Goal: Task Accomplishment & Management: Use online tool/utility

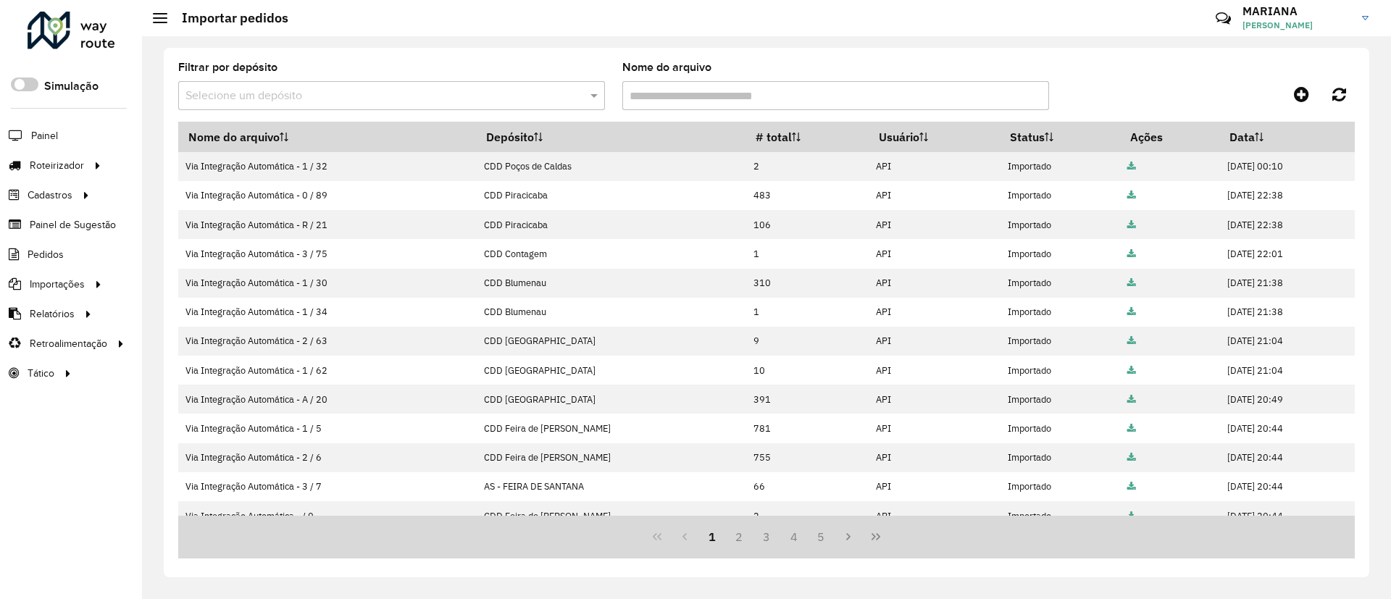
click at [896, 41] on div "Filtrar por depósito Selecione um depósito Nome do arquivo Nome do arquivo Depó…" at bounding box center [766, 317] width 1249 height 563
click at [709, 25] on hb-header "Importar pedidos Críticas? Dúvidas? Elogios? Sugestões? Entre em contato conosc…" at bounding box center [766, 18] width 1249 height 36
click at [168, 172] on span "Entregas" at bounding box center [184, 165] width 41 height 15
click at [192, 156] on link "Entregas" at bounding box center [241, 165] width 177 height 29
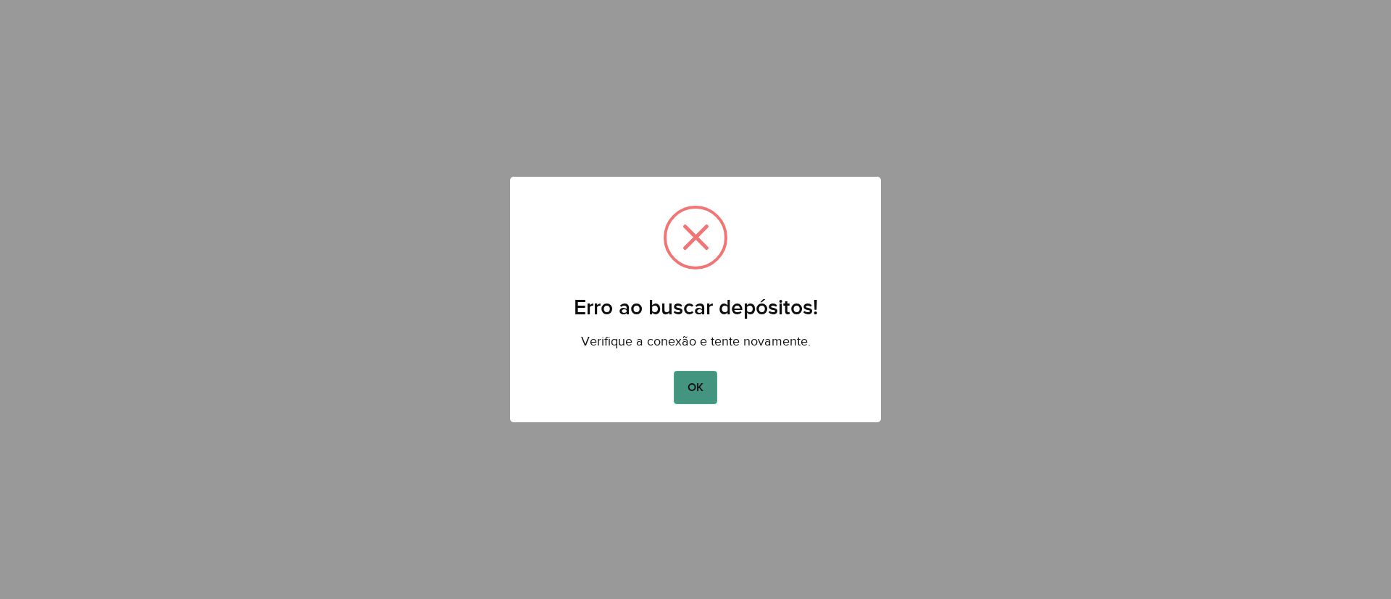
click at [702, 393] on button "OK" at bounding box center [695, 387] width 43 height 33
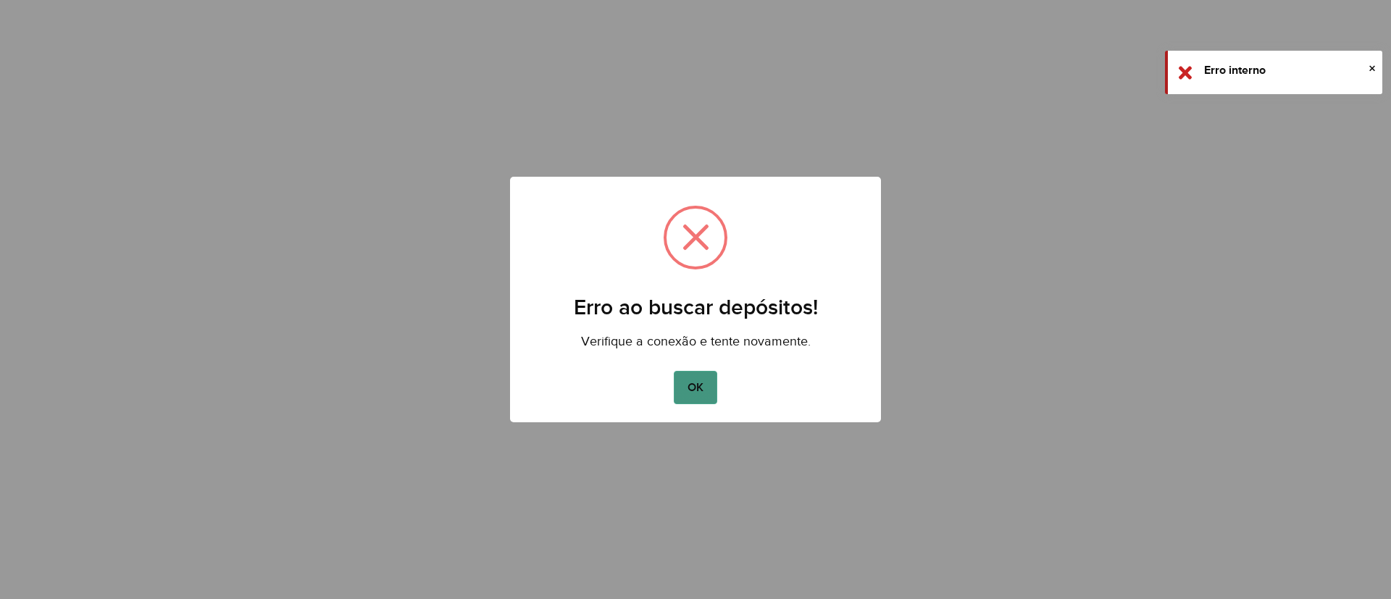
click at [704, 382] on button "OK" at bounding box center [695, 387] width 43 height 33
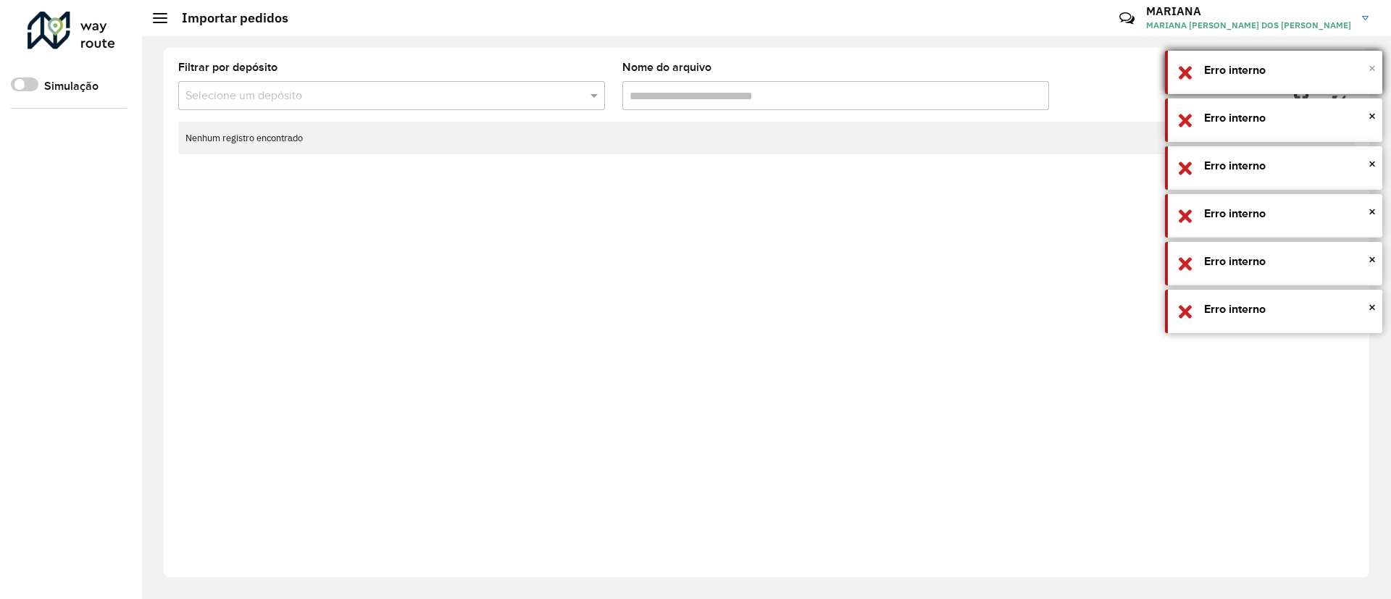
click at [1372, 70] on span "×" at bounding box center [1371, 68] width 7 height 16
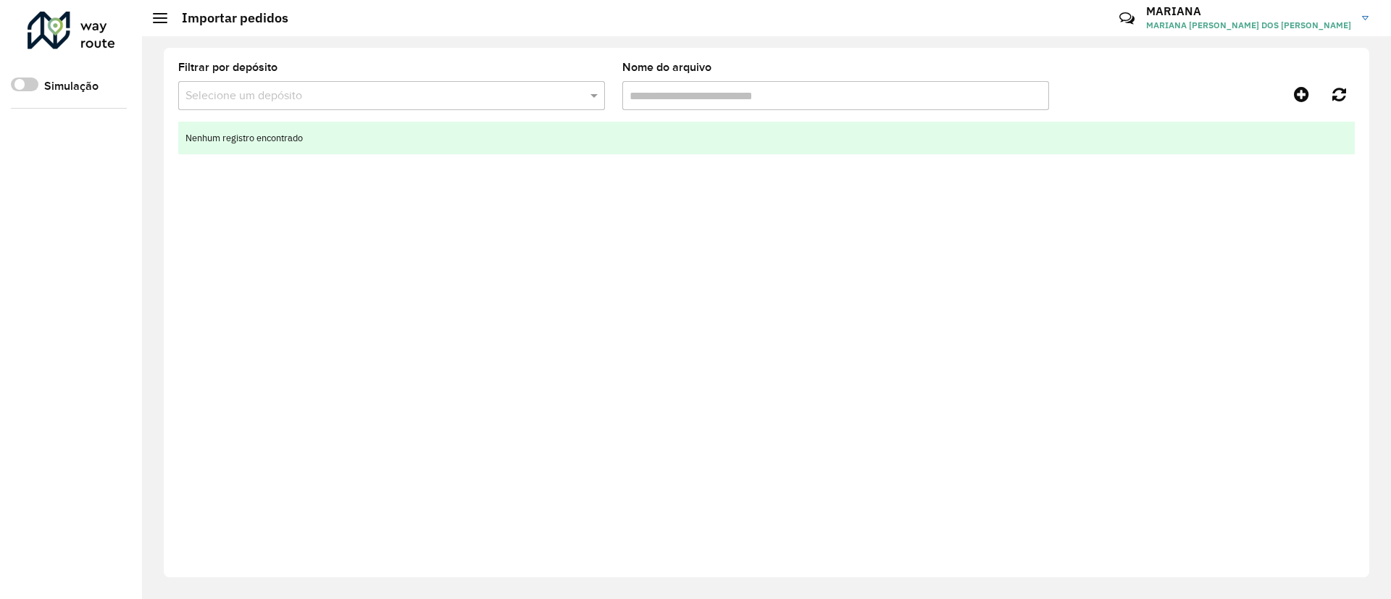
drag, startPoint x: 511, startPoint y: 135, endPoint x: 486, endPoint y: 146, distance: 27.6
click at [511, 137] on td "Nenhum registro encontrado" at bounding box center [766, 138] width 1176 height 33
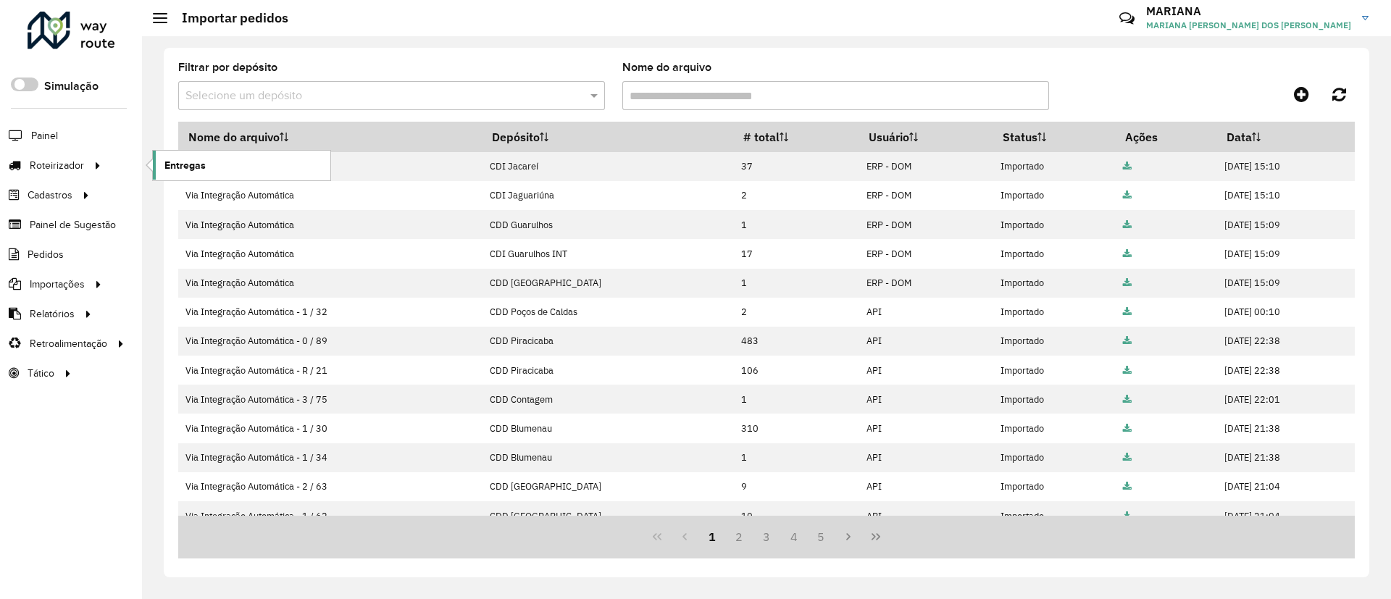
click at [204, 159] on span "Entregas" at bounding box center [184, 165] width 41 height 15
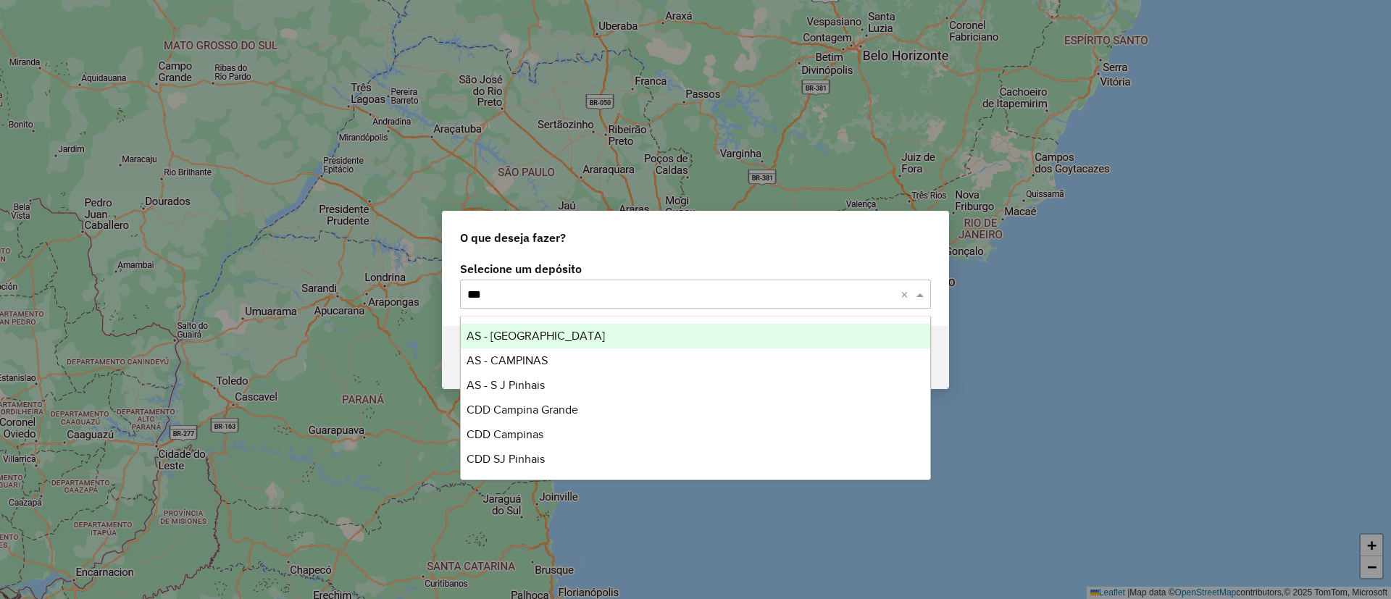
type input "****"
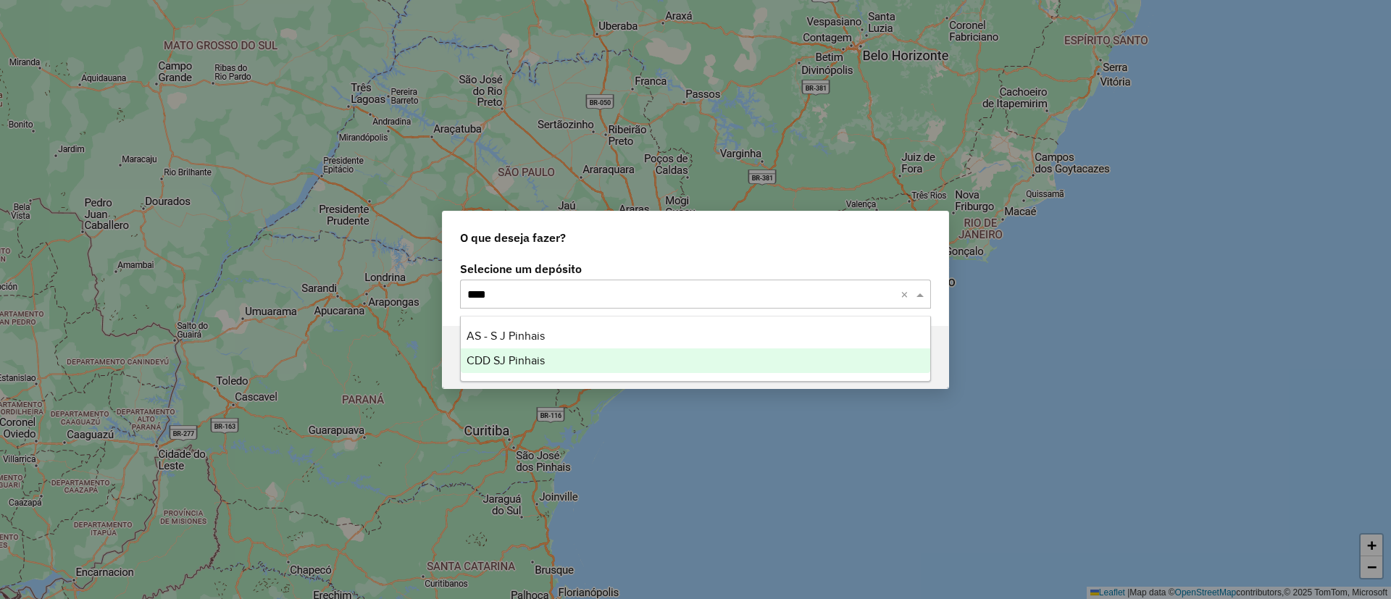
click at [503, 361] on span "CDD SJ Pinhais" at bounding box center [505, 360] width 78 height 12
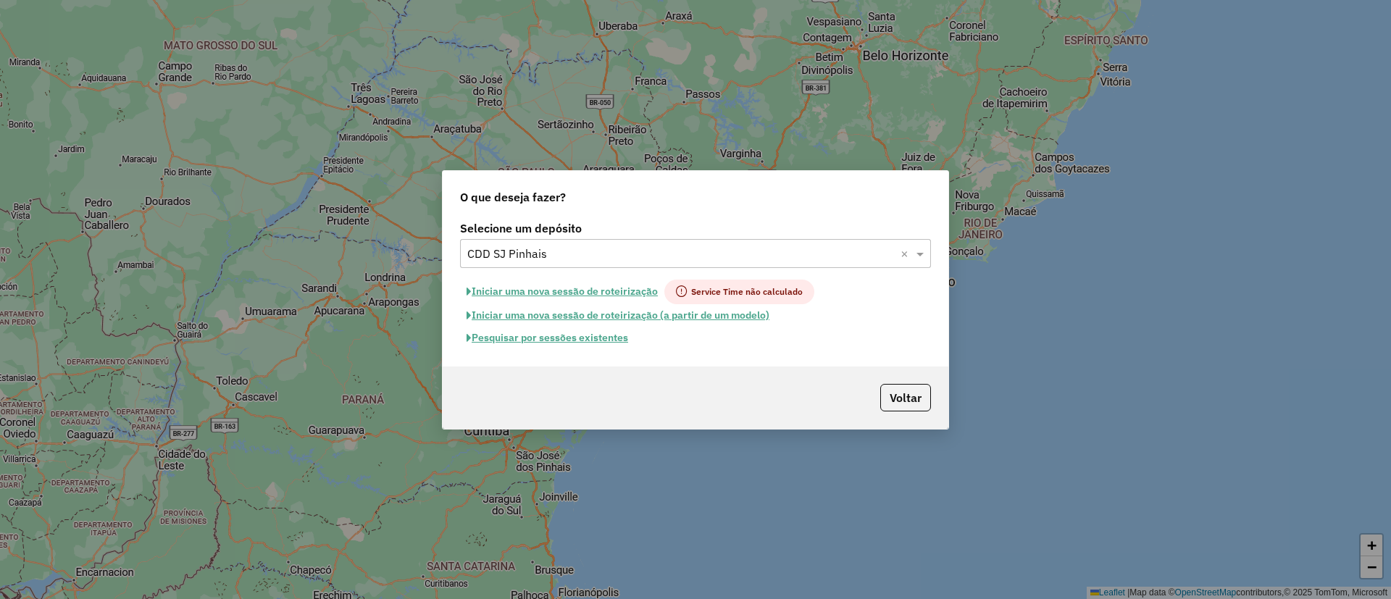
click at [529, 332] on button "Pesquisar por sessões existentes" at bounding box center [547, 338] width 175 height 22
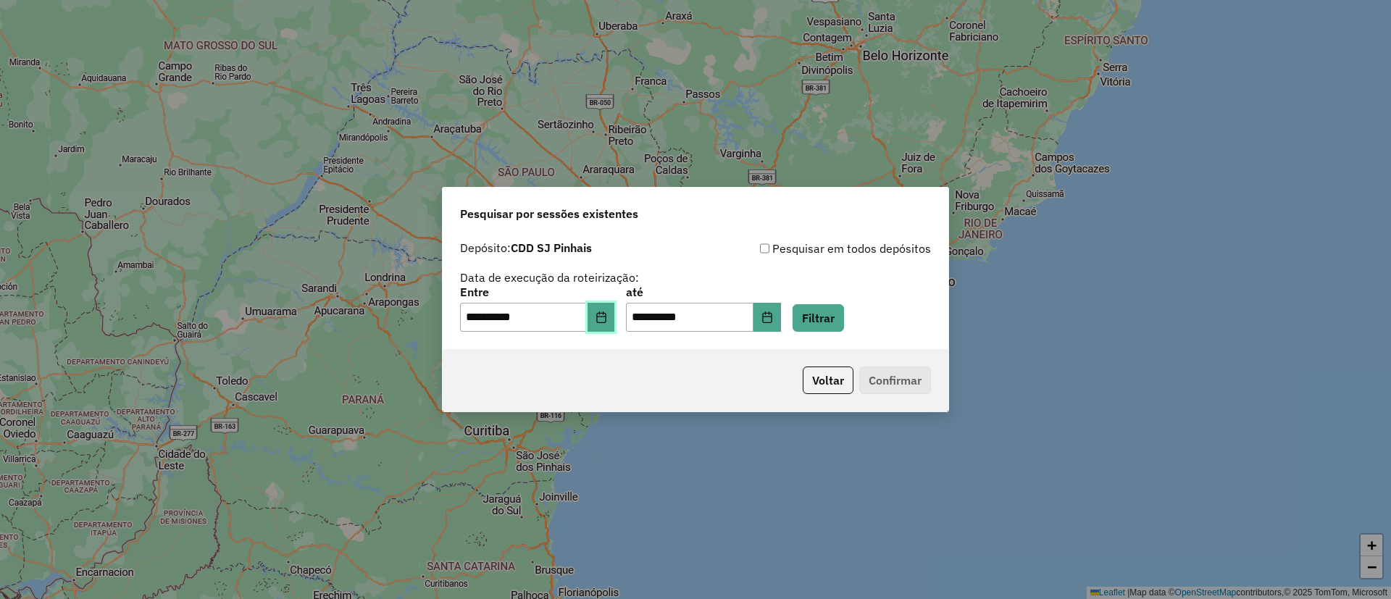
click at [615, 315] on button "Choose Date" at bounding box center [601, 317] width 28 height 29
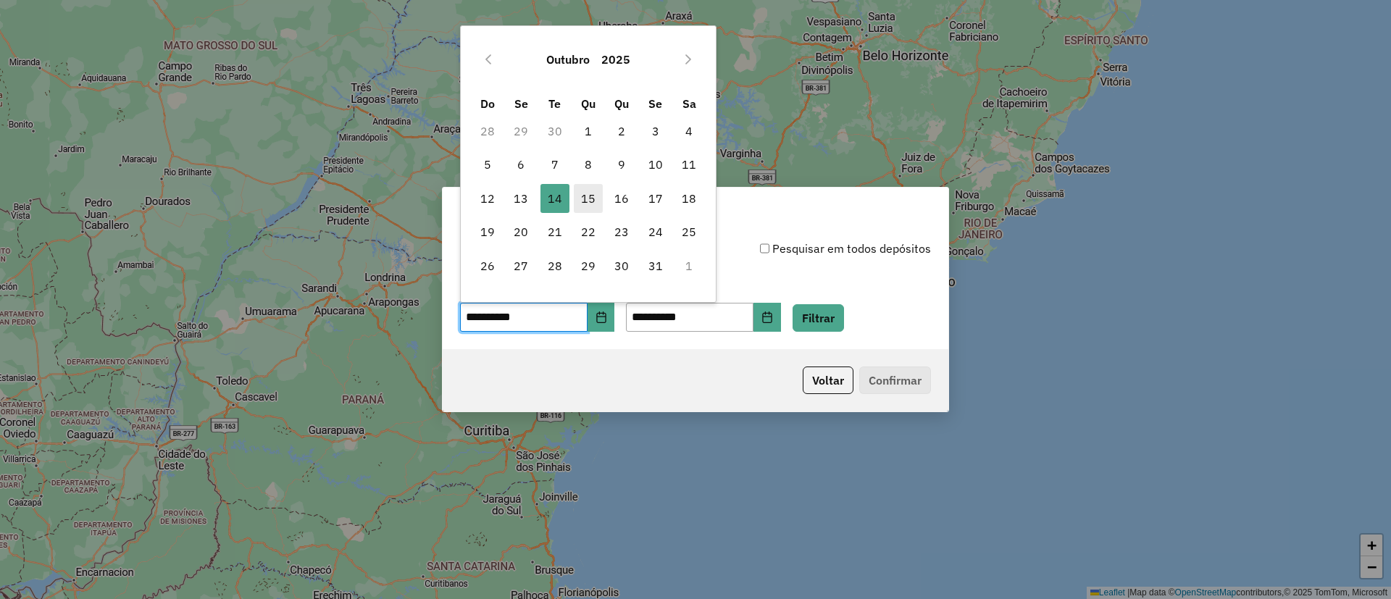
click at [594, 193] on span "15" at bounding box center [588, 198] width 29 height 29
type input "**********"
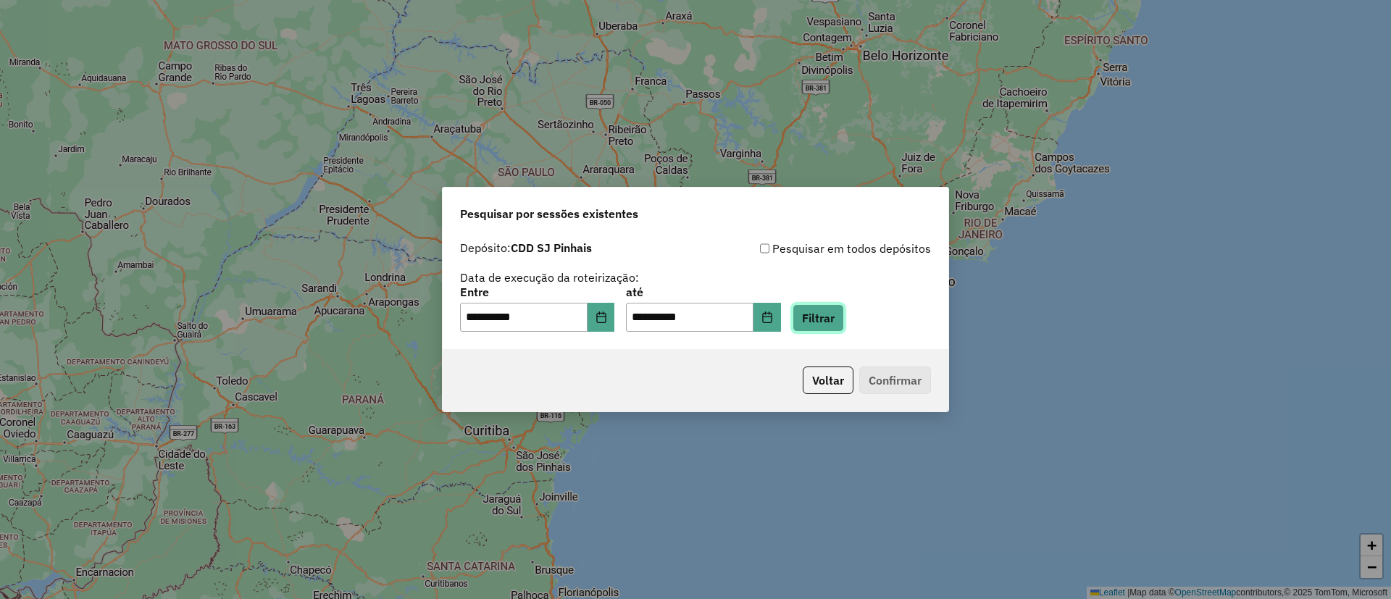
click at [844, 311] on button "Filtrar" at bounding box center [817, 318] width 51 height 28
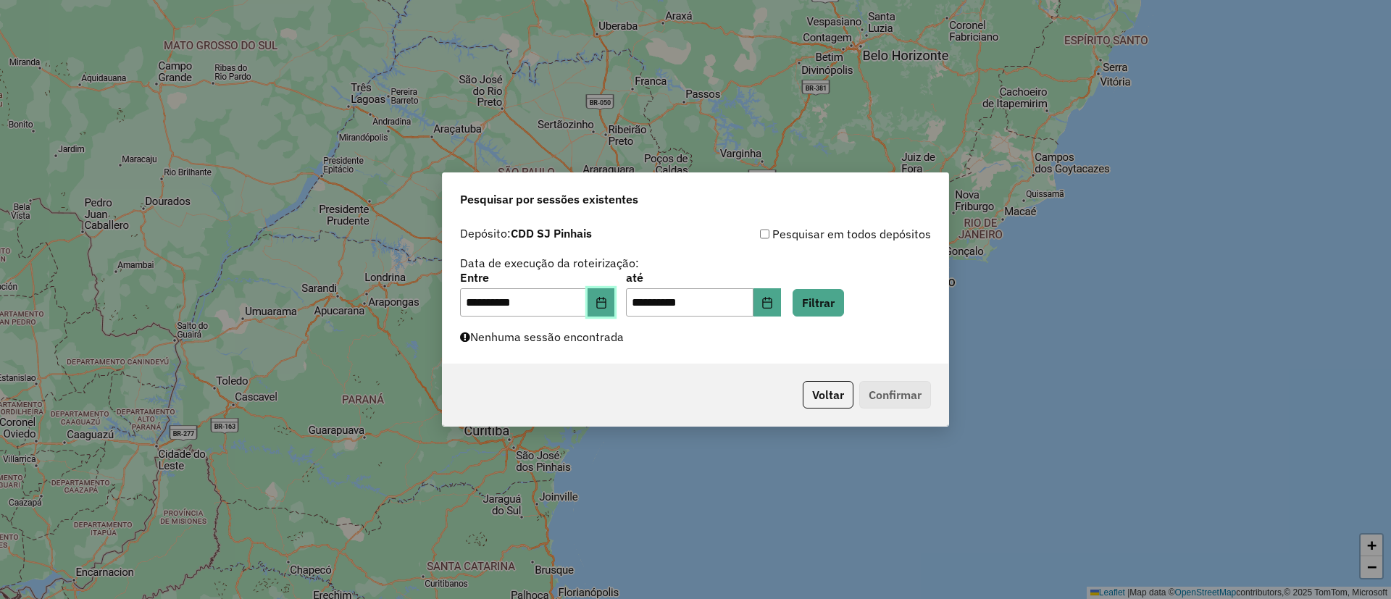
click at [615, 297] on button "Choose Date" at bounding box center [601, 302] width 28 height 29
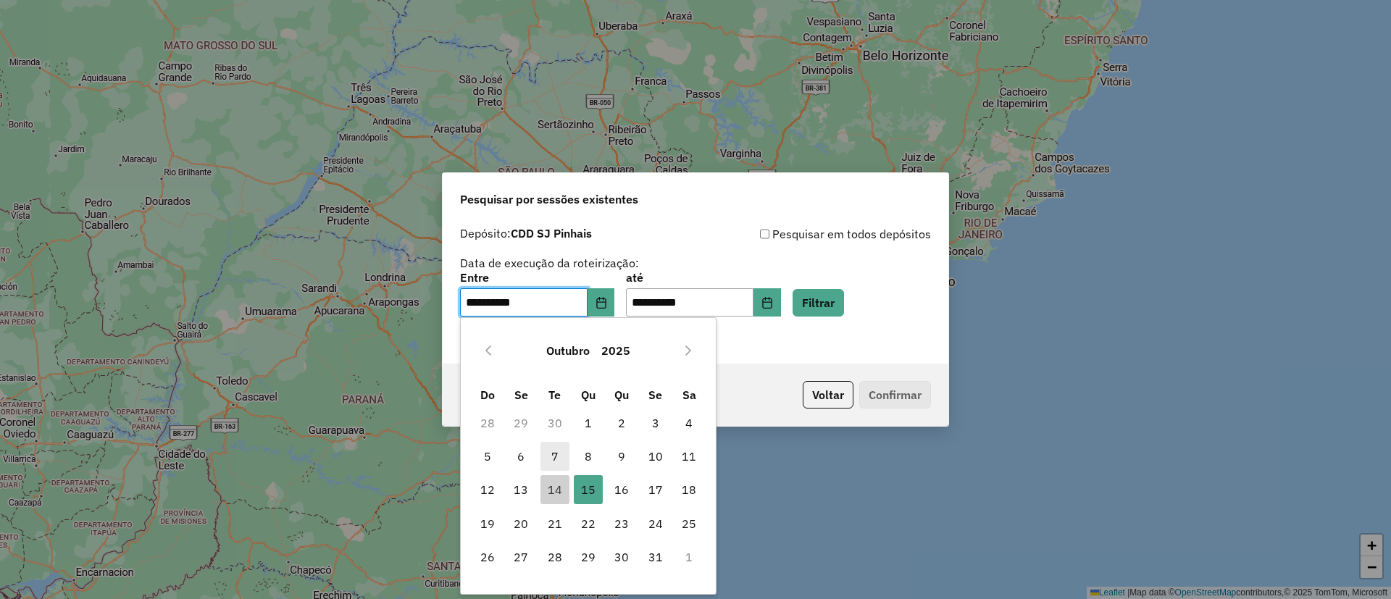
click at [563, 461] on span "7" at bounding box center [554, 456] width 29 height 29
type input "**********"
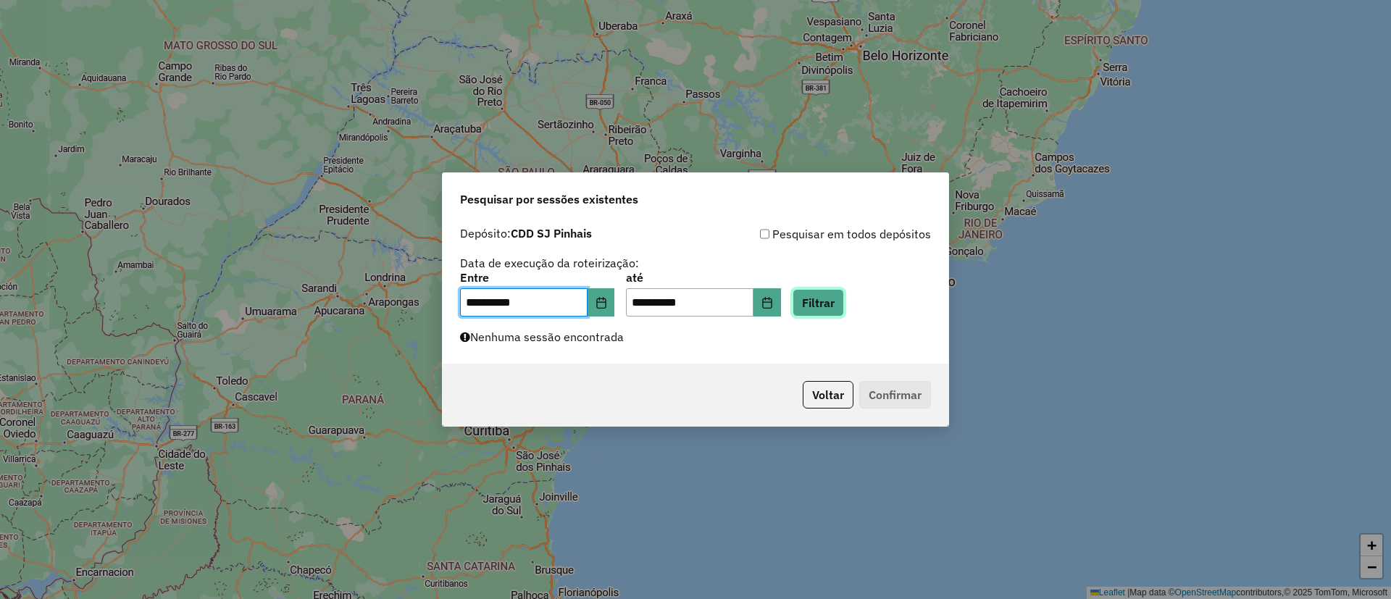
click at [835, 311] on button "Filtrar" at bounding box center [817, 303] width 51 height 28
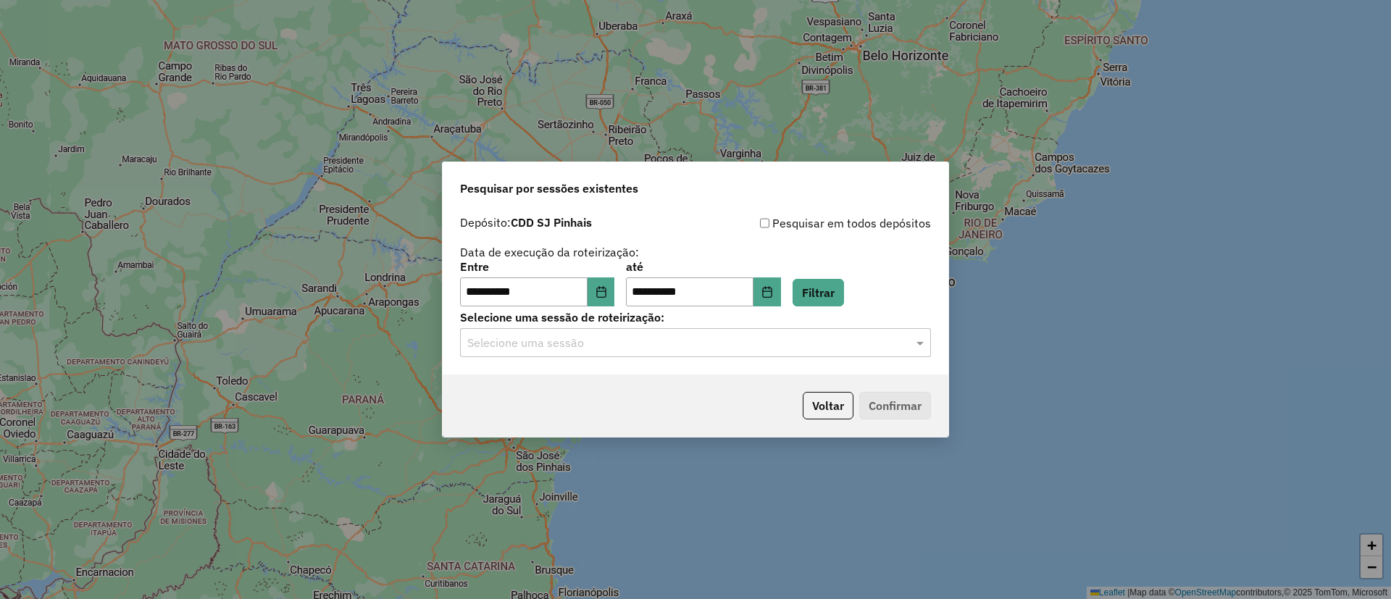
click at [576, 343] on input "text" at bounding box center [680, 343] width 427 height 17
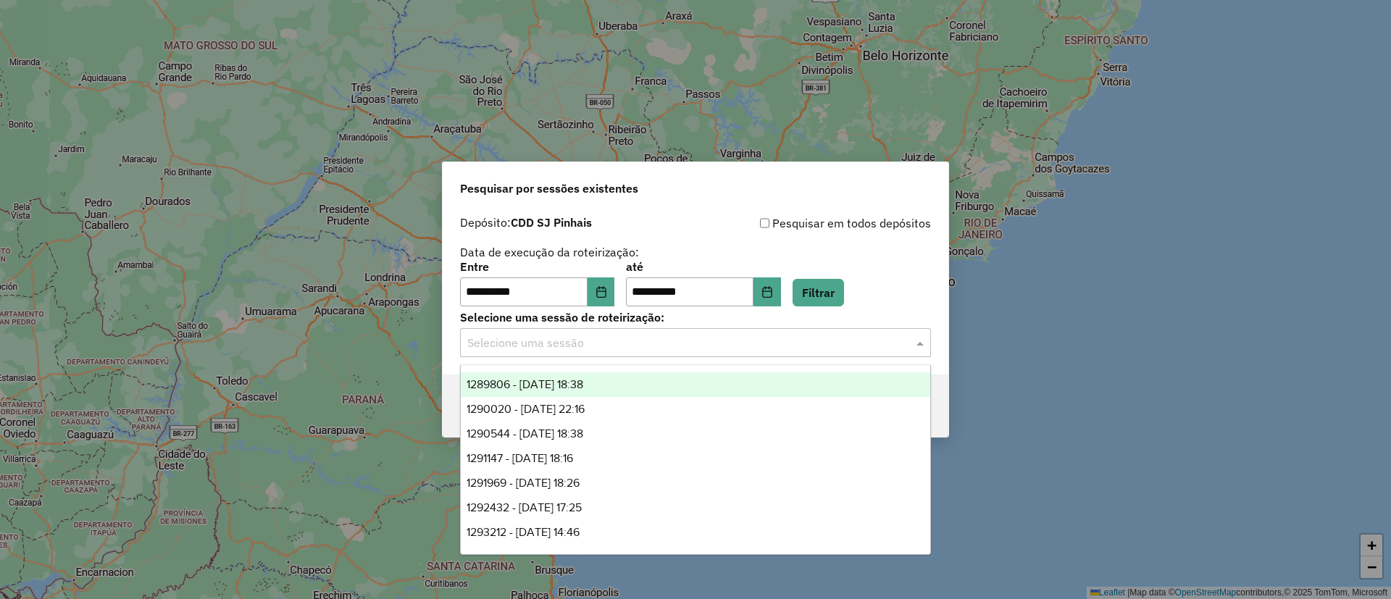
click at [569, 378] on span "1289806 - 07/10/2025 18:38" at bounding box center [524, 384] width 117 height 12
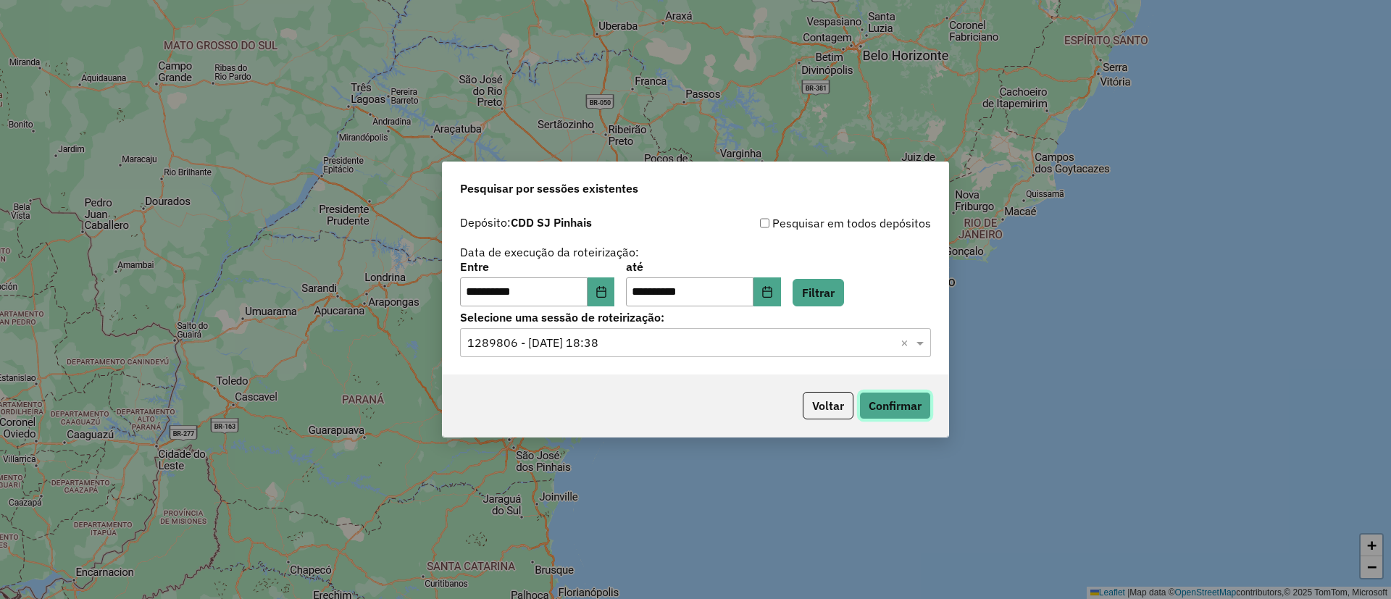
click at [899, 400] on button "Confirmar" at bounding box center [895, 406] width 72 height 28
click at [789, 349] on input "text" at bounding box center [680, 343] width 427 height 17
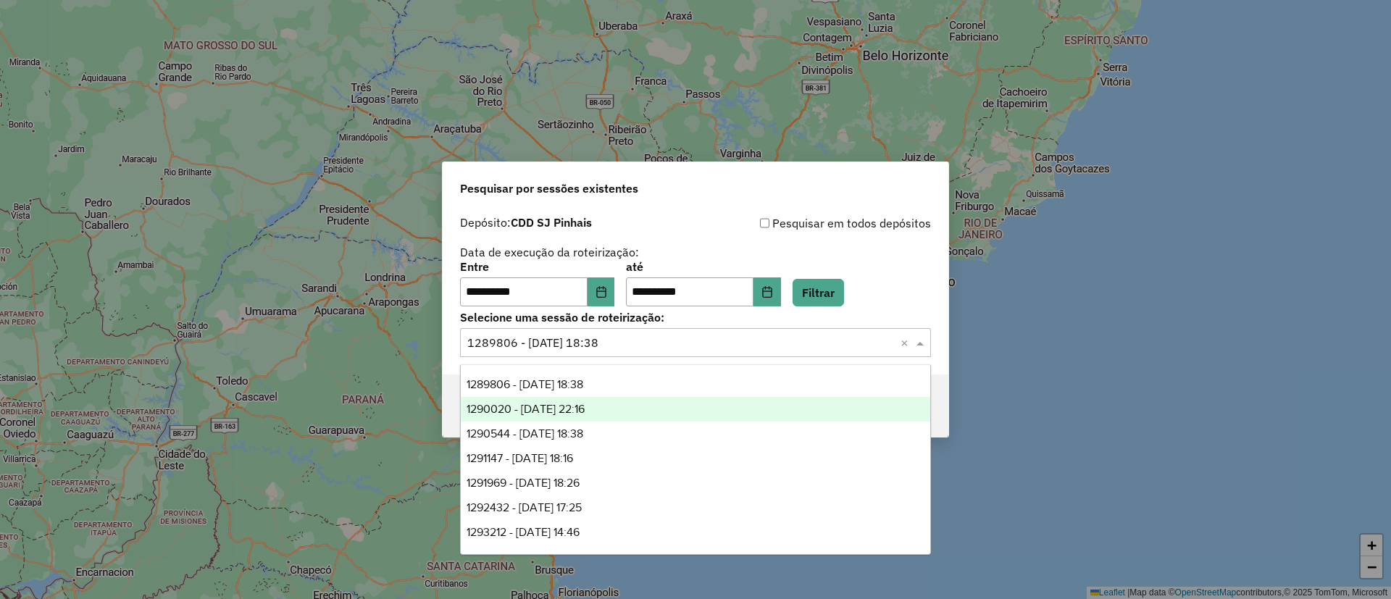
click at [668, 403] on div "1290020 - 07/10/2025 22:16" at bounding box center [695, 409] width 469 height 25
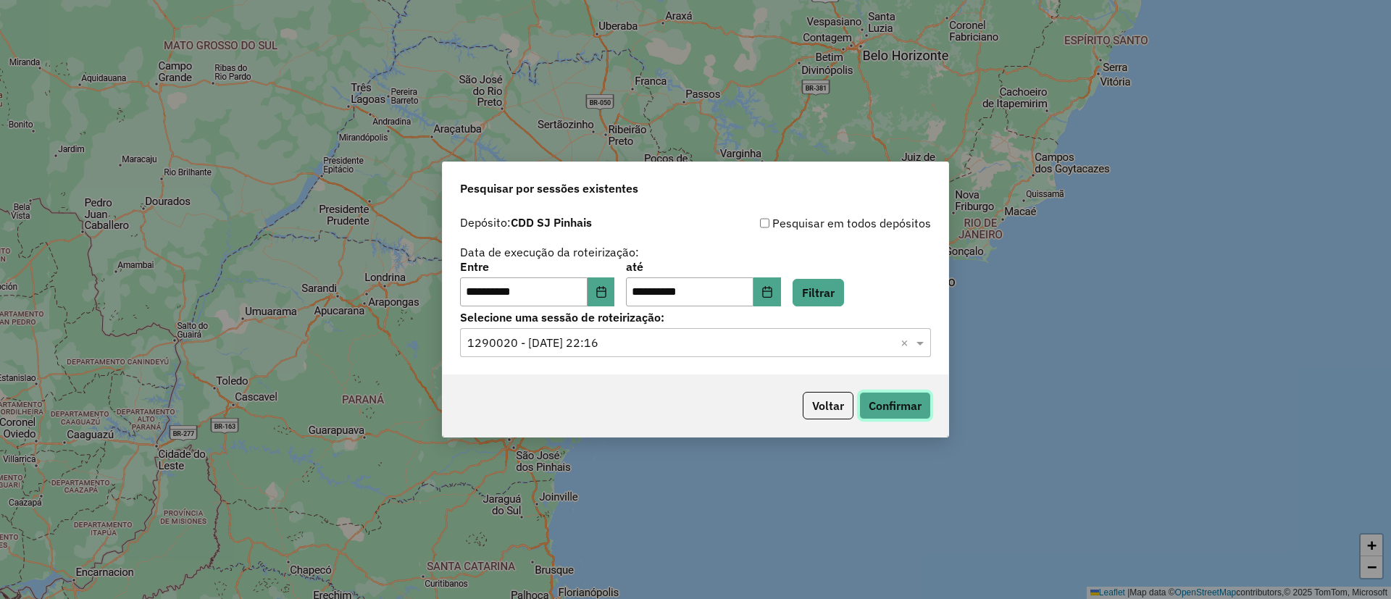
click at [891, 414] on button "Confirmar" at bounding box center [895, 406] width 72 height 28
